Goal: Check status: Check status

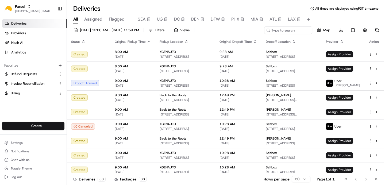
click at [99, 16] on button "Assigned" at bounding box center [93, 19] width 18 height 9
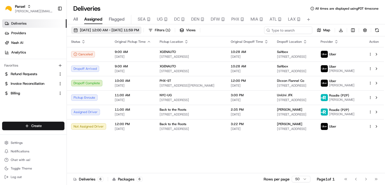
click at [107, 31] on span "[DATE] 12:00 AM - [DATE] 11:59 PM" at bounding box center [109, 30] width 59 height 5
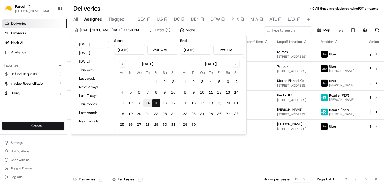
click at [147, 104] on button "14" at bounding box center [147, 103] width 9 height 9
type input "[DATE]"
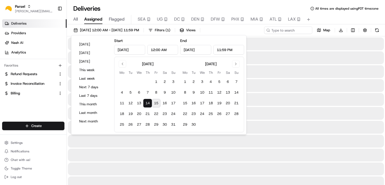
click at [147, 104] on button "14" at bounding box center [147, 103] width 9 height 9
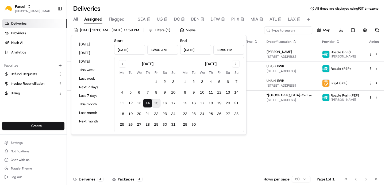
click at [295, 130] on div "Status Original Pickup Time Pickup Location Original Dropoff Time Dropoff Locat…" at bounding box center [225, 104] width 317 height 137
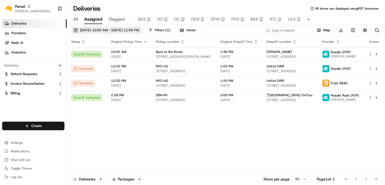
click at [139, 32] on span "[DATE] 12:00 AM - [DATE] 11:59 PM" at bounding box center [109, 30] width 59 height 5
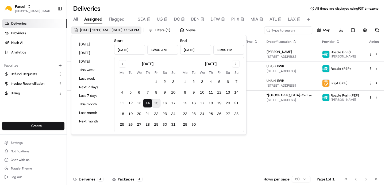
click at [139, 32] on span "[DATE] 12:00 AM - [DATE] 11:59 PM" at bounding box center [109, 30] width 59 height 5
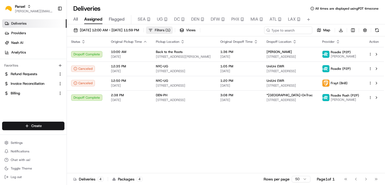
click at [173, 30] on button "Filters ( 1 )" at bounding box center [159, 29] width 27 height 7
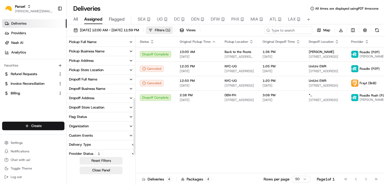
scroll to position [126, 0]
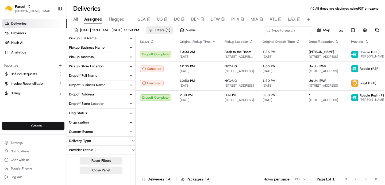
click at [107, 153] on button "Provider Status 1" at bounding box center [101, 150] width 69 height 9
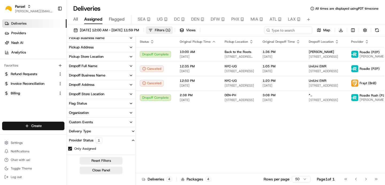
scroll to position [0, 0]
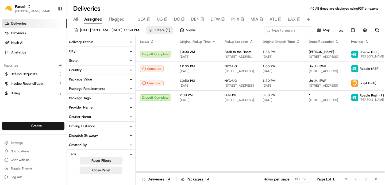
click at [189, 143] on div "Status Original Pickup Time Pickup Location Original Dropoff Time Dropoff Locat…" at bounding box center [274, 104] width 277 height 137
click at [97, 18] on span "Assigned" at bounding box center [93, 19] width 18 height 6
click at [122, 29] on span "[DATE] 12:00 AM - [DATE] 11:59 PM" at bounding box center [109, 30] width 59 height 5
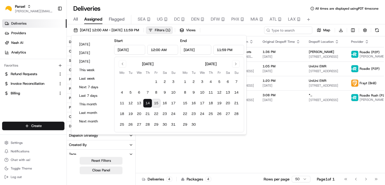
click at [158, 104] on button "15" at bounding box center [156, 103] width 9 height 9
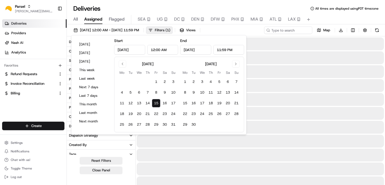
type input "[DATE]"
click at [158, 104] on button "15" at bounding box center [156, 103] width 9 height 9
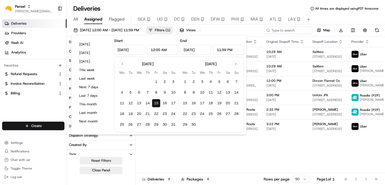
click at [337, 20] on div "All Assigned Flagged SEA UG DC DEN DFW PHX MIA ATL LAX" at bounding box center [226, 19] width 318 height 9
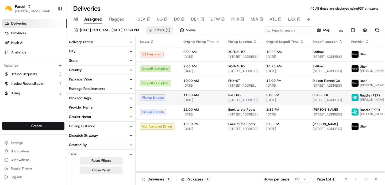
click at [219, 104] on td "11:00 AM [DATE]" at bounding box center [201, 97] width 45 height 14
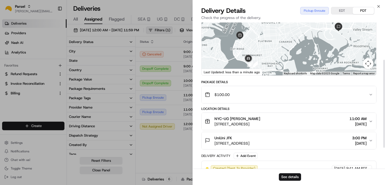
scroll to position [97, 0]
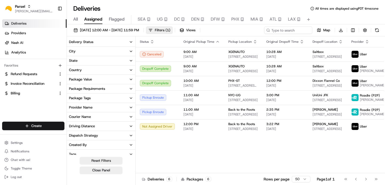
click at [247, 19] on div "All Assigned Flagged SEA UG DC DEN DFW PHX MIA ATL LAX" at bounding box center [226, 19] width 318 height 9
